Goal: Information Seeking & Learning: Understand process/instructions

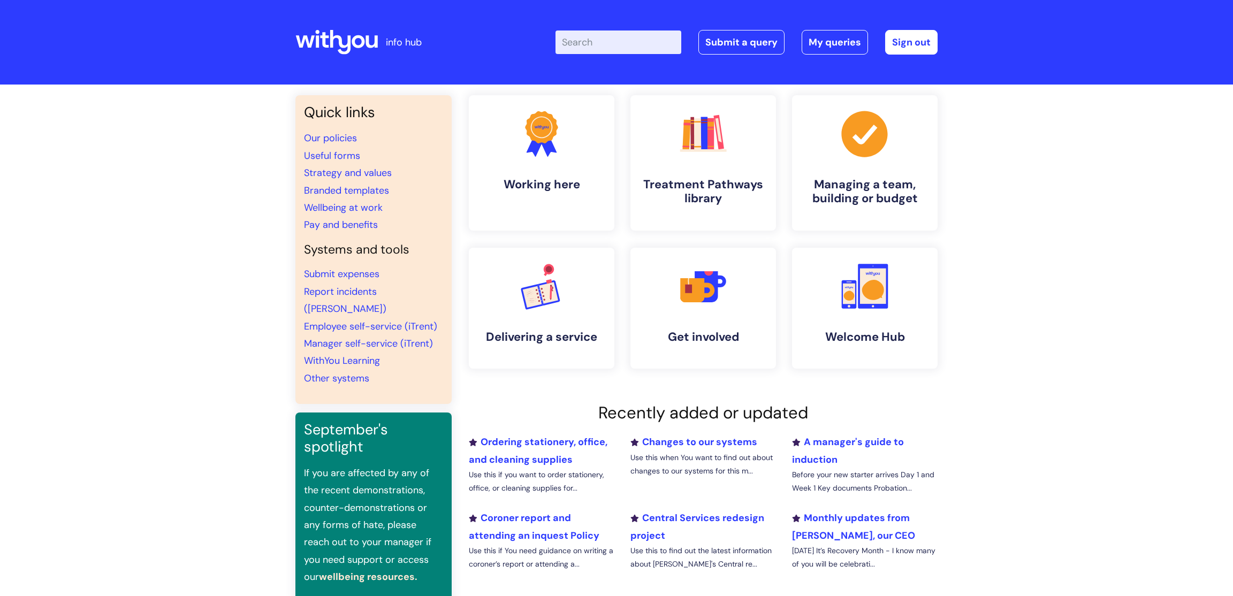
click at [572, 36] on input "Enter your search term here..." at bounding box center [618, 42] width 126 height 24
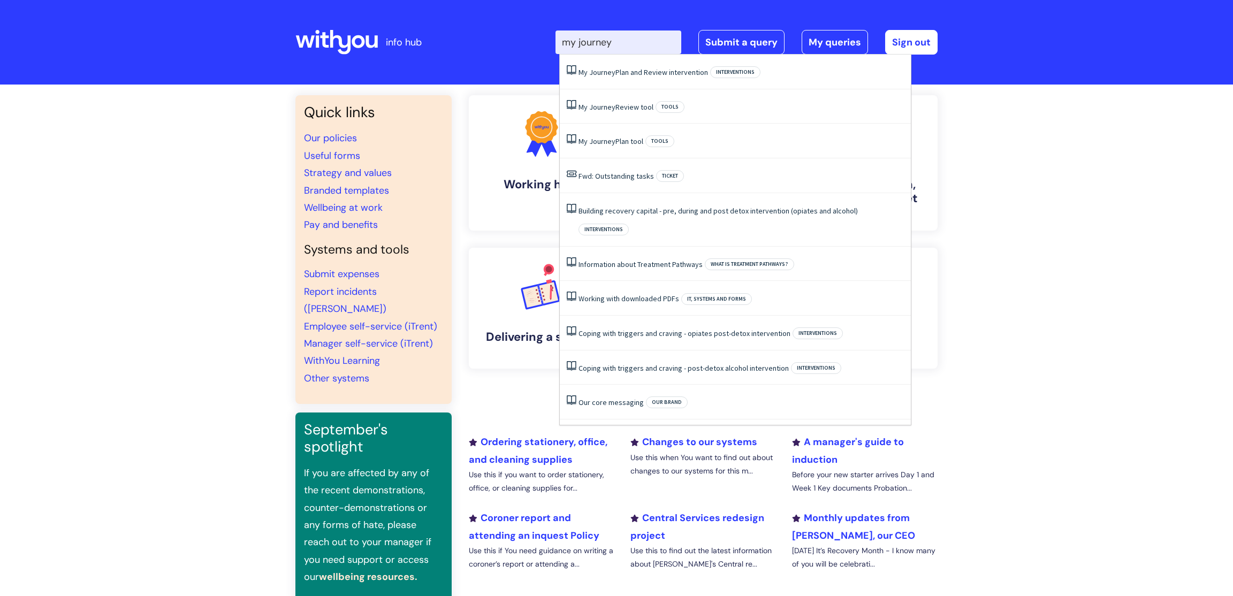
type input "my journey"
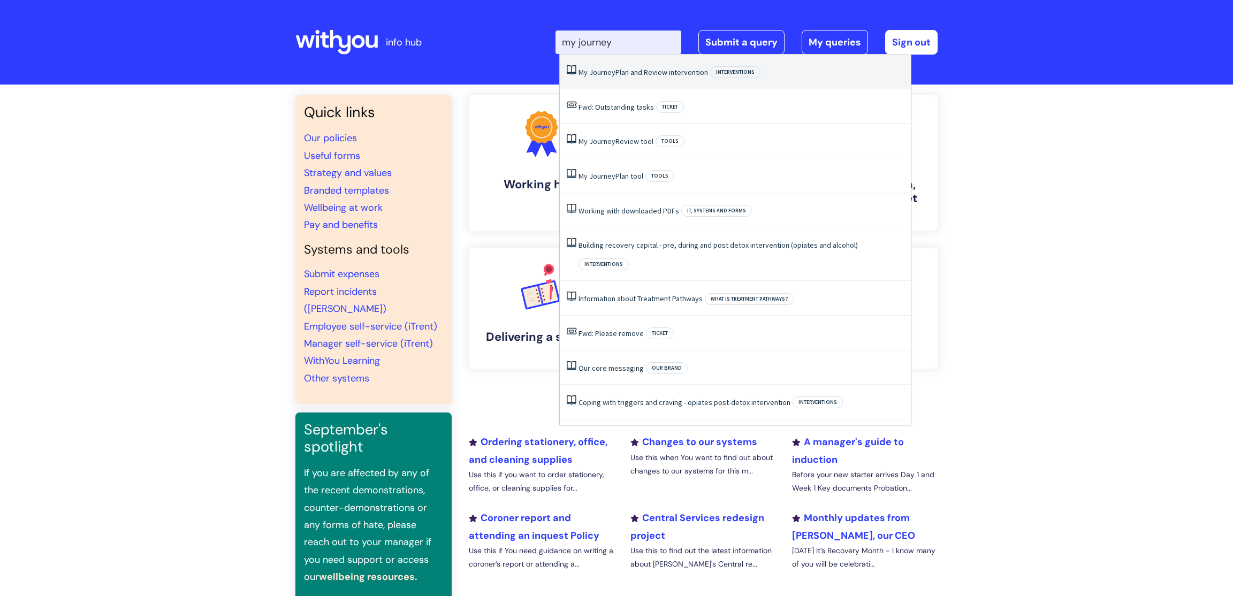
click at [595, 72] on span "Journey" at bounding box center [602, 72] width 26 height 10
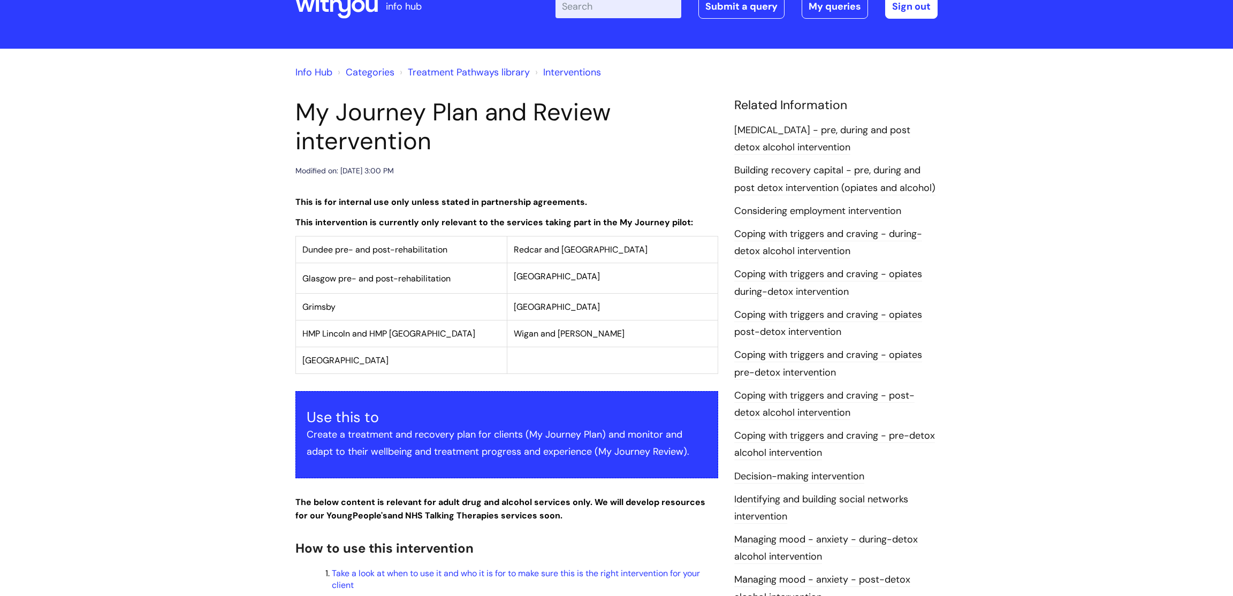
scroll to position [34, 0]
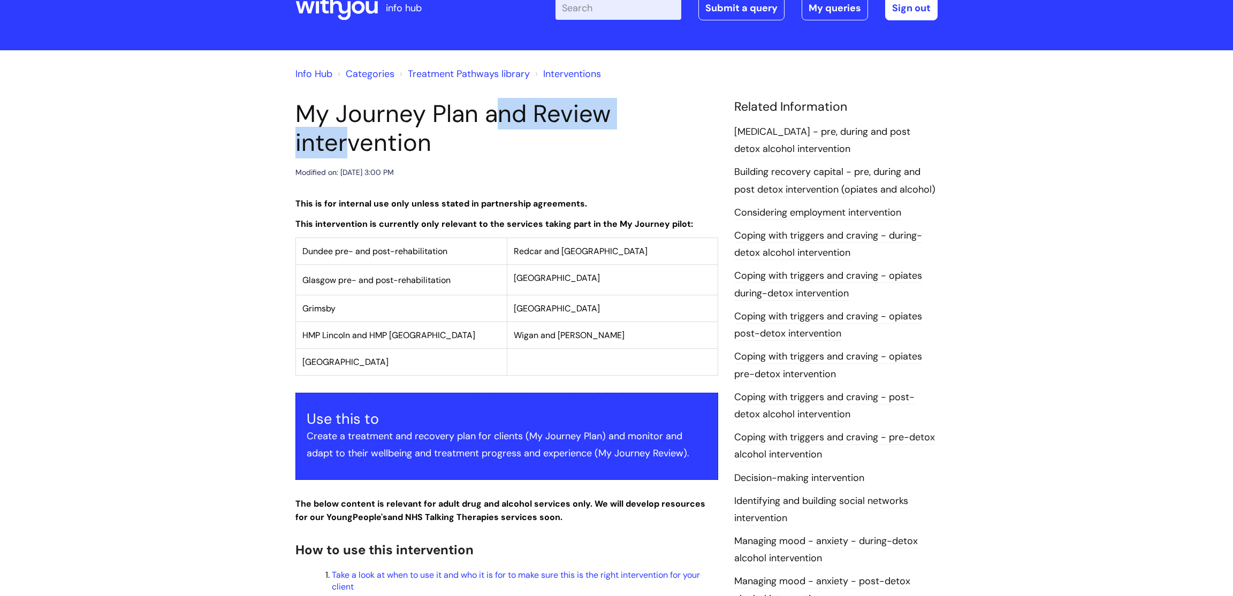
drag, startPoint x: 475, startPoint y: 118, endPoint x: 299, endPoint y: 113, distance: 176.1
click at [299, 113] on h1 "My Journey Plan and Review intervention" at bounding box center [506, 129] width 423 height 58
copy h1 "My Journey Plan"
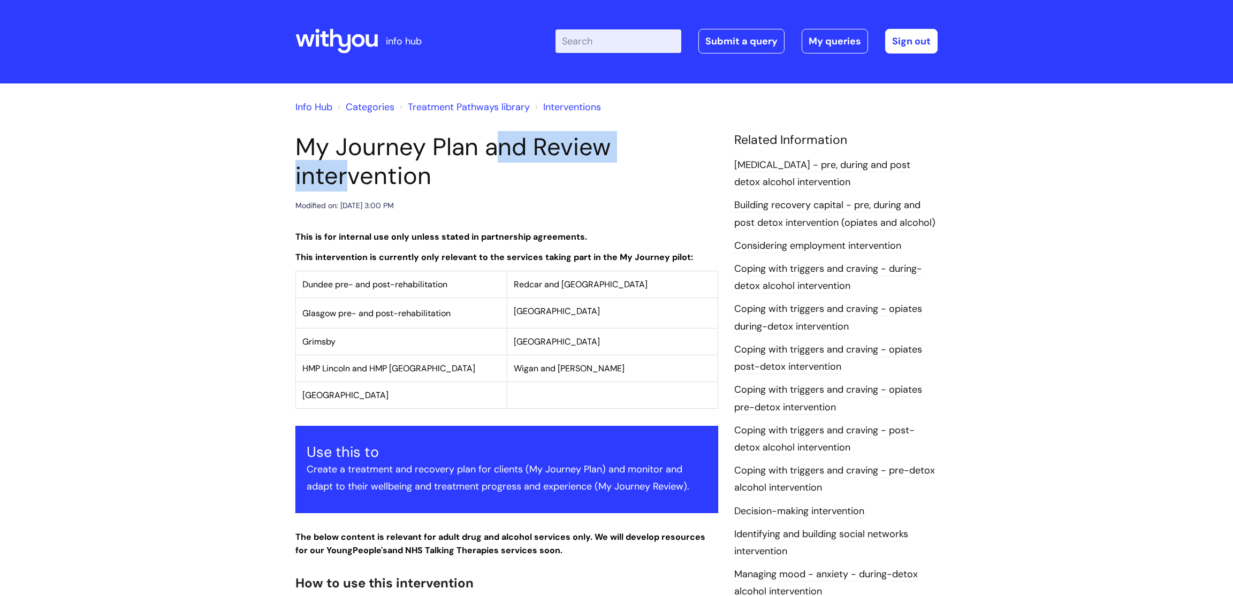
scroll to position [0, 0]
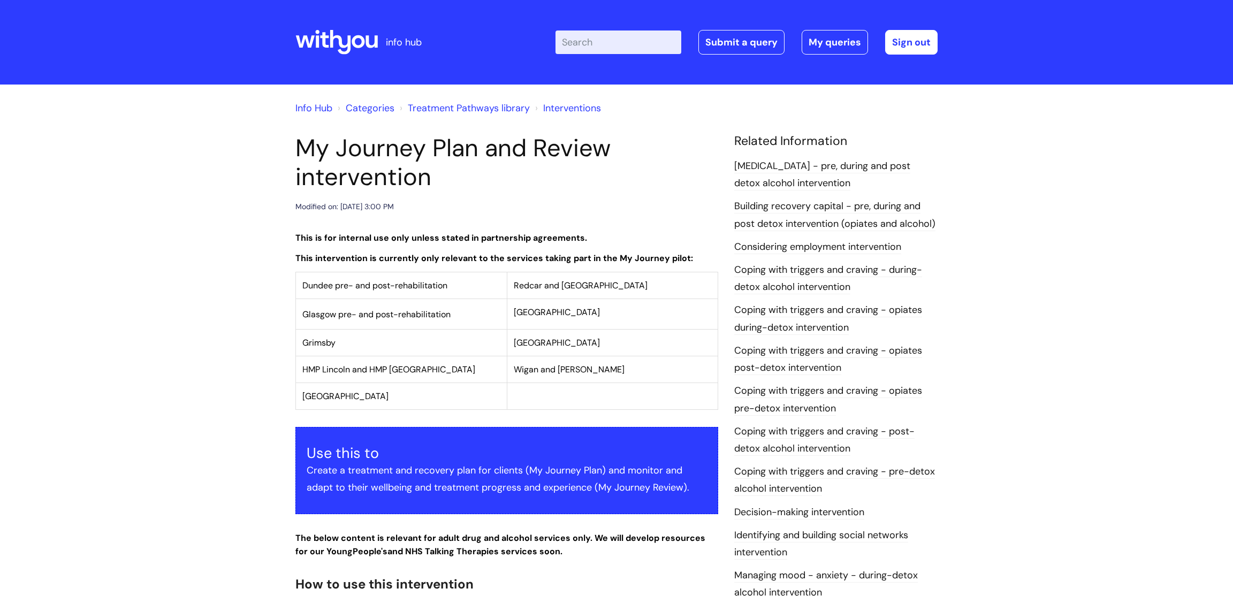
click at [603, 39] on input "Enter your search term here..." at bounding box center [618, 42] width 126 height 24
paste input "My Journey Plan"
type input "My Journey Plan"
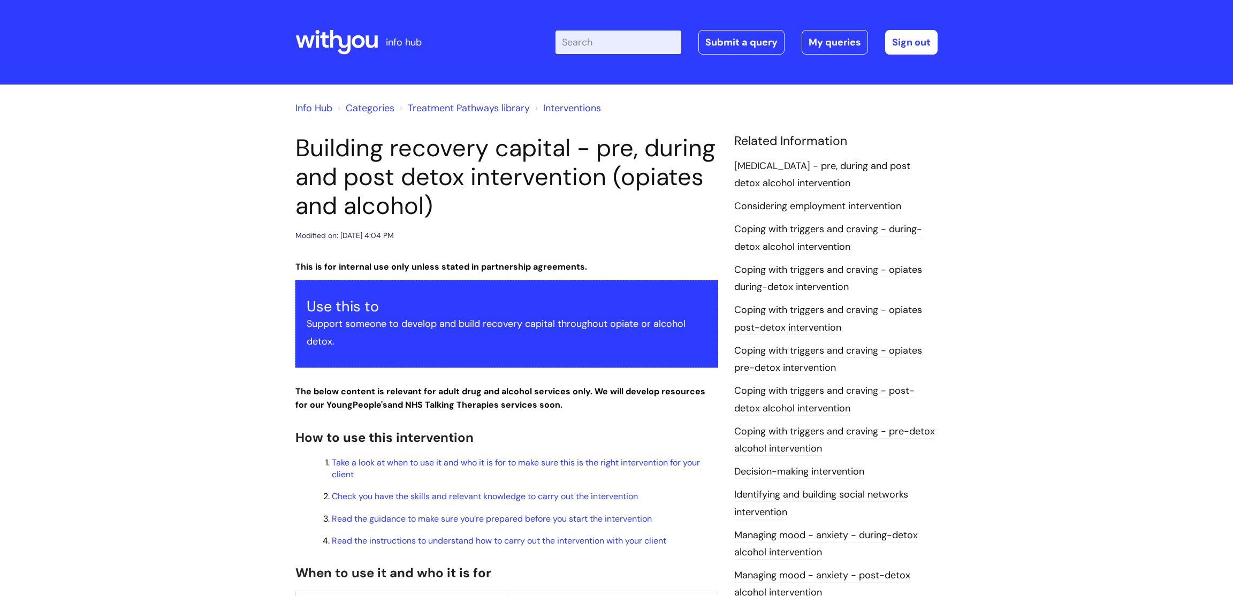
click at [604, 42] on input "Enter your search term here..." at bounding box center [618, 42] width 126 height 24
paste input "My Journey Plan"
type input "My Journey Plan"
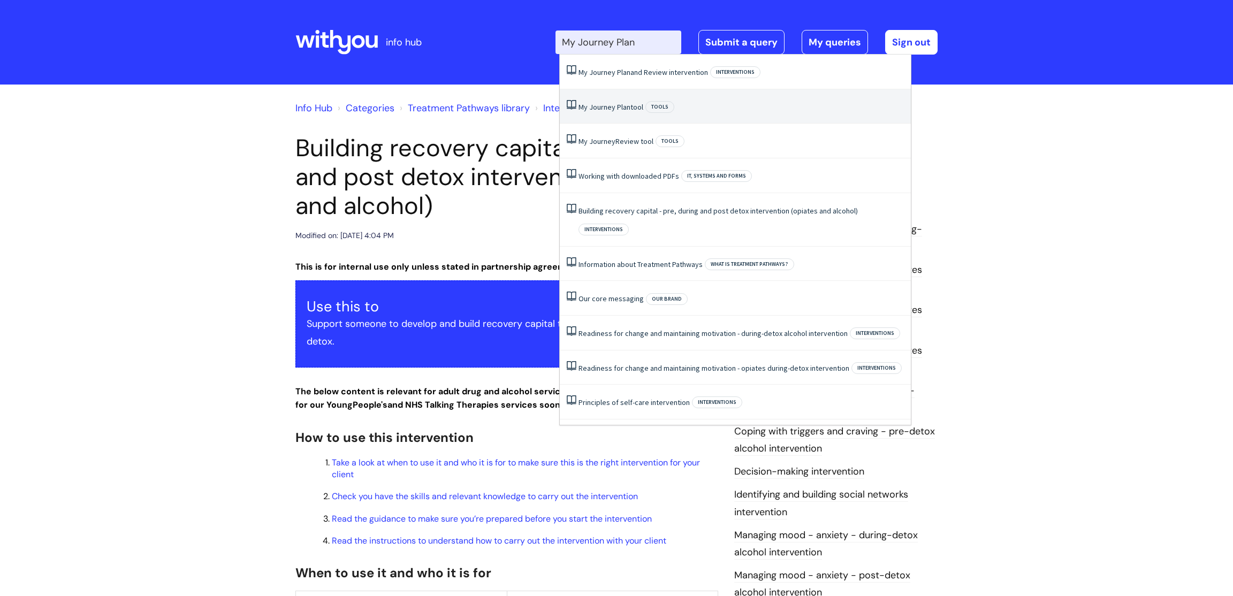
click at [633, 108] on link "My Journey Plan tool" at bounding box center [610, 107] width 65 height 10
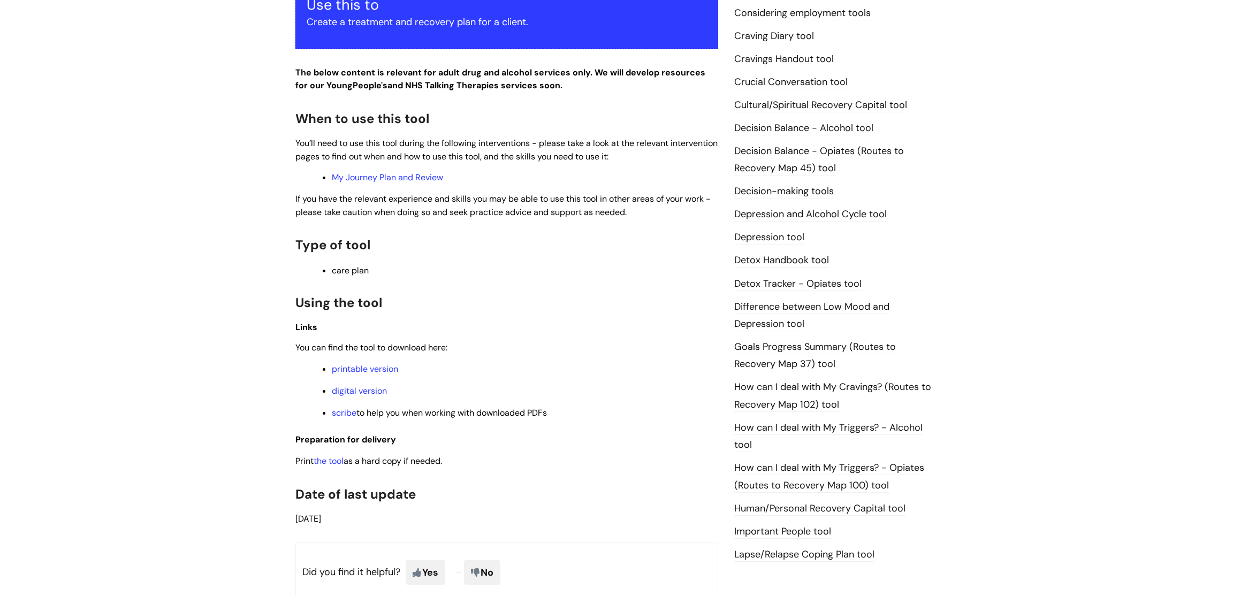
scroll to position [447, 0]
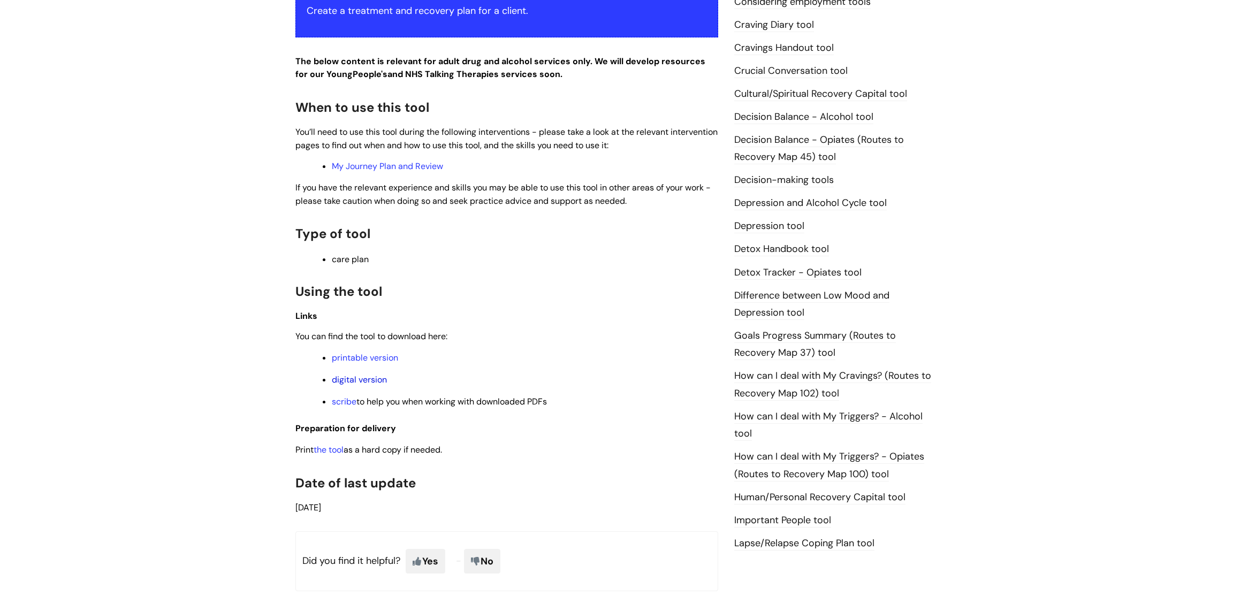
click at [361, 384] on link "digital version" at bounding box center [359, 379] width 55 height 11
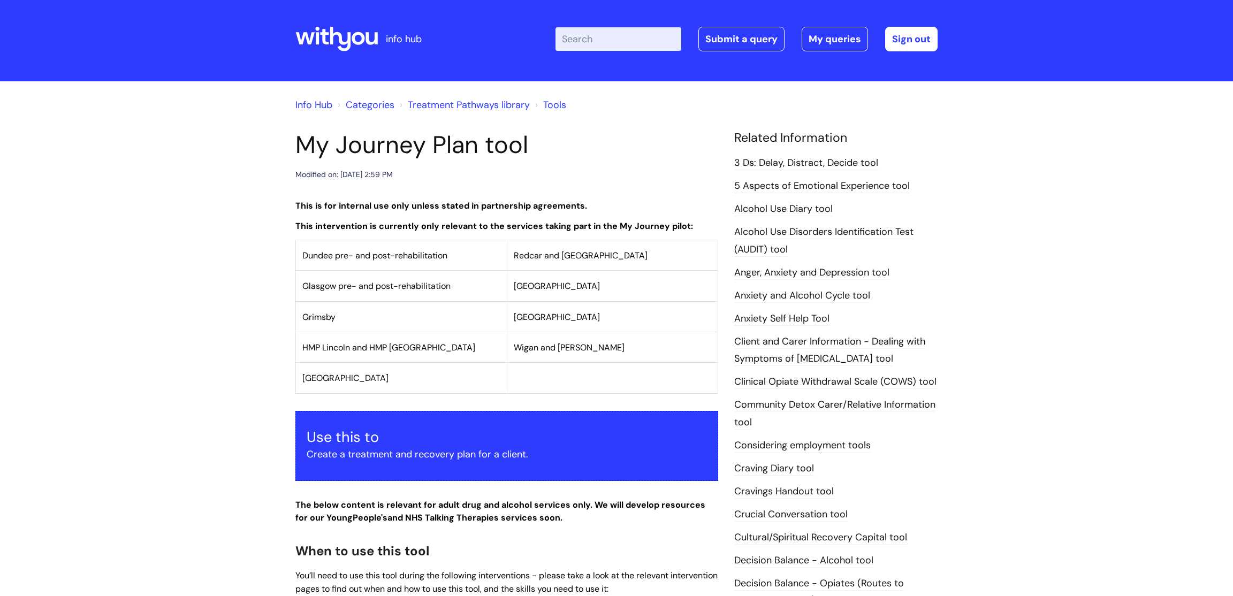
scroll to position [0, 0]
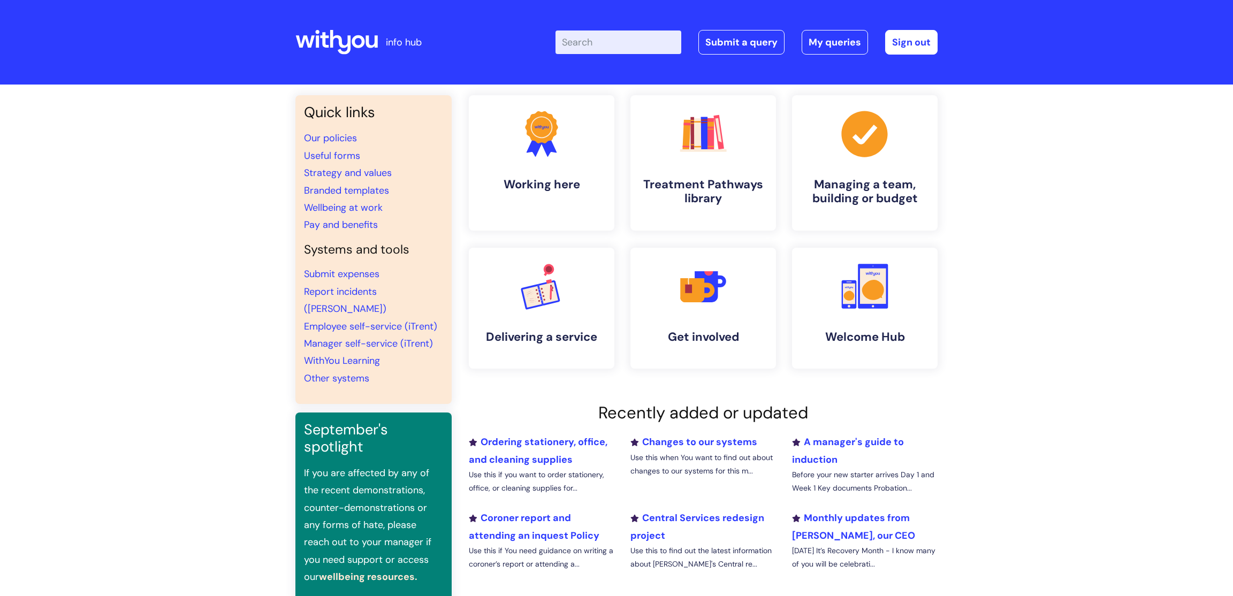
click at [585, 47] on input "Enter your search term here..." at bounding box center [618, 42] width 126 height 24
paste input "My Journey Plan"
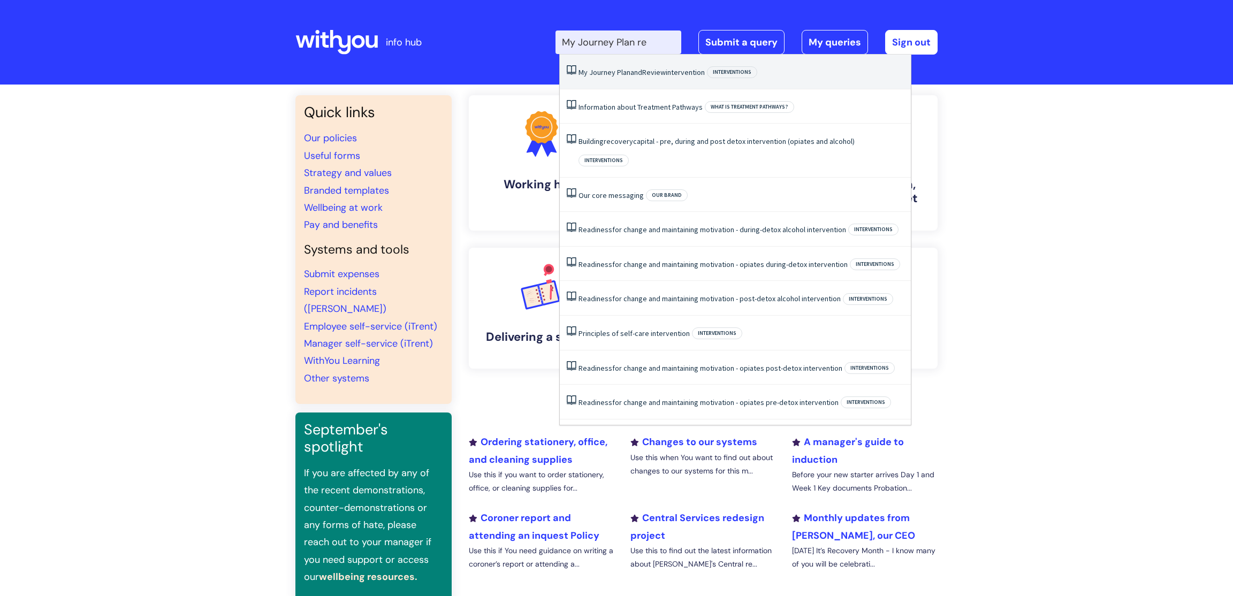
type input "My Journey Plan rev"
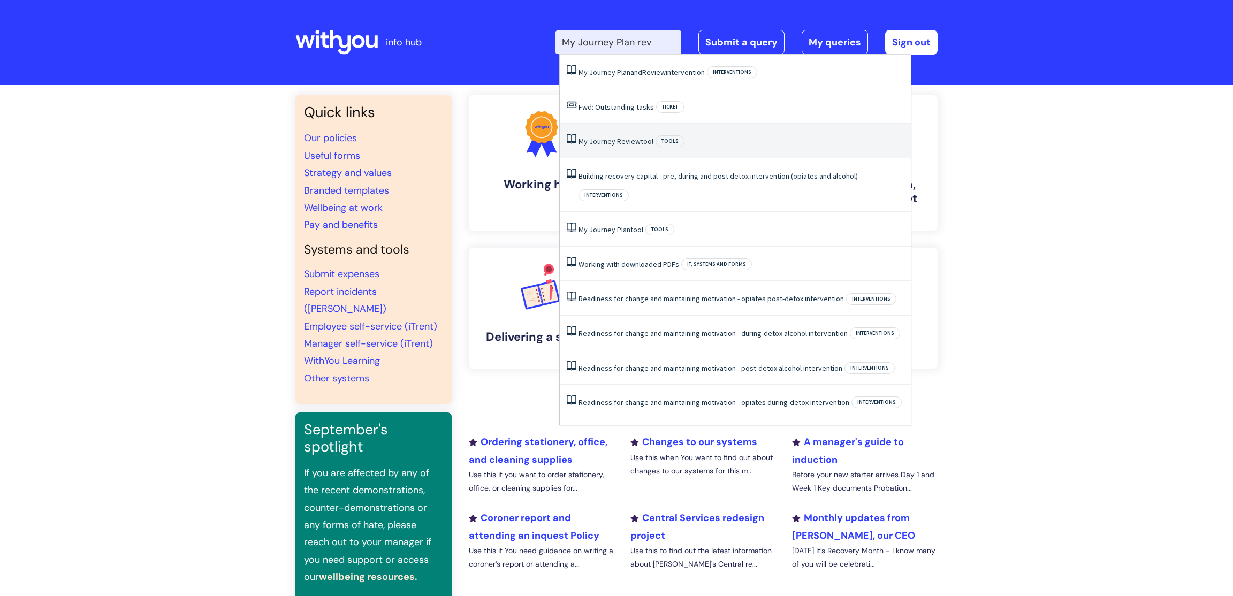
click at [636, 141] on span "Review" at bounding box center [629, 141] width 24 height 10
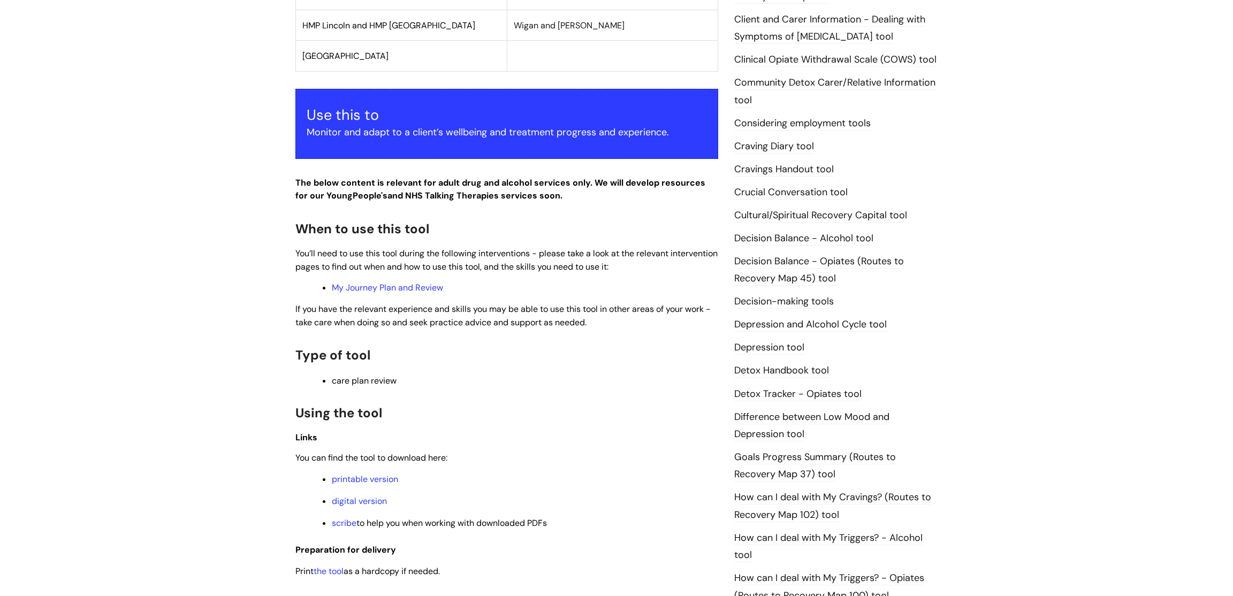
scroll to position [344, 0]
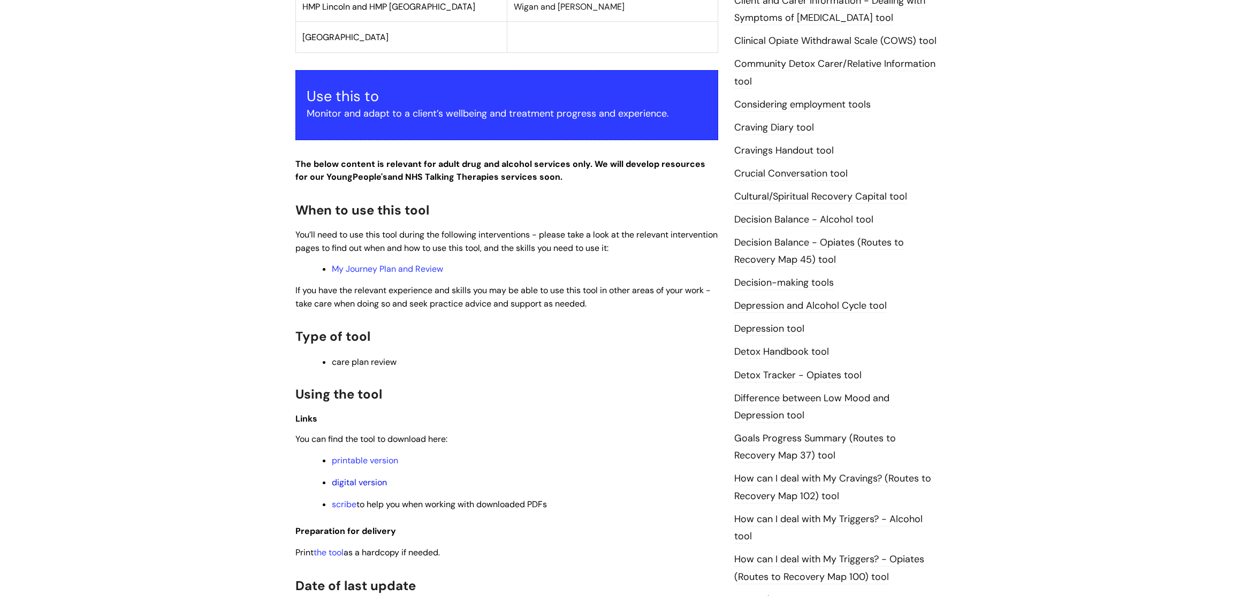
click at [356, 488] on link "digital version" at bounding box center [359, 482] width 55 height 11
